Goal: Task Accomplishment & Management: Use online tool/utility

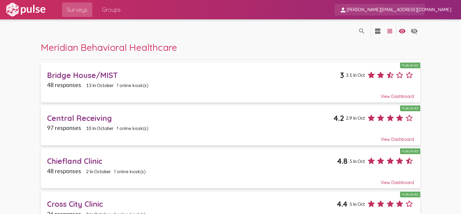
click at [425, 7] on span "[PERSON_NAME][EMAIL_ADDRESS][DOMAIN_NAME]" at bounding box center [399, 9] width 105 height 5
click at [391, 24] on button "Sign Out" at bounding box center [397, 25] width 34 height 14
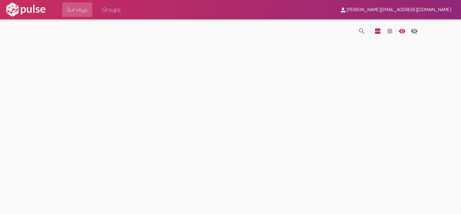
click at [17, 9] on img at bounding box center [26, 9] width 42 height 15
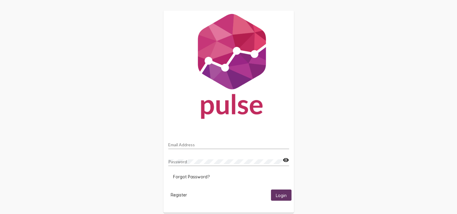
type input "[PERSON_NAME][EMAIL_ADDRESS][DOMAIN_NAME]"
click at [277, 194] on span "Login" at bounding box center [281, 194] width 11 height 5
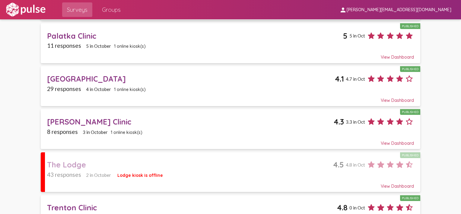
scroll to position [699, 0]
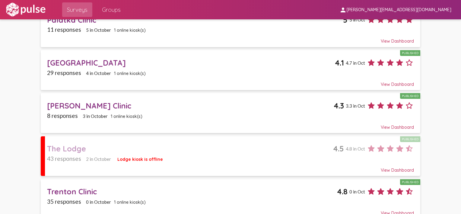
click at [419, 11] on span "[PERSON_NAME][EMAIL_ADDRESS][DOMAIN_NAME]" at bounding box center [399, 9] width 105 height 5
click at [392, 24] on button "Sign Out" at bounding box center [397, 25] width 34 height 14
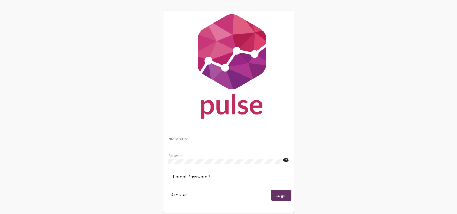
type input "[PERSON_NAME][EMAIL_ADDRESS][DOMAIN_NAME]"
click at [279, 197] on span "Login" at bounding box center [281, 194] width 11 height 5
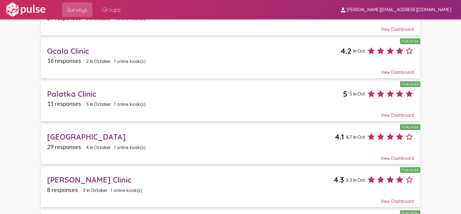
scroll to position [699, 0]
